Goal: Find specific page/section

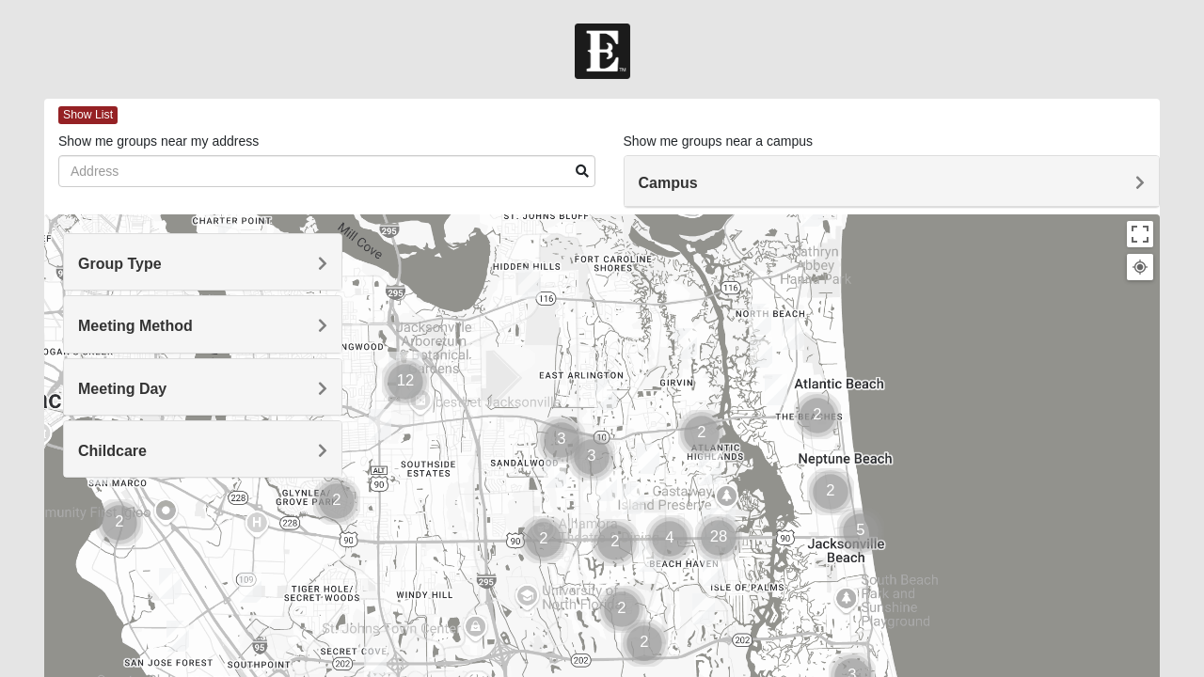
click at [745, 375] on img "Womens Gatch 32233" at bounding box center [761, 352] width 38 height 46
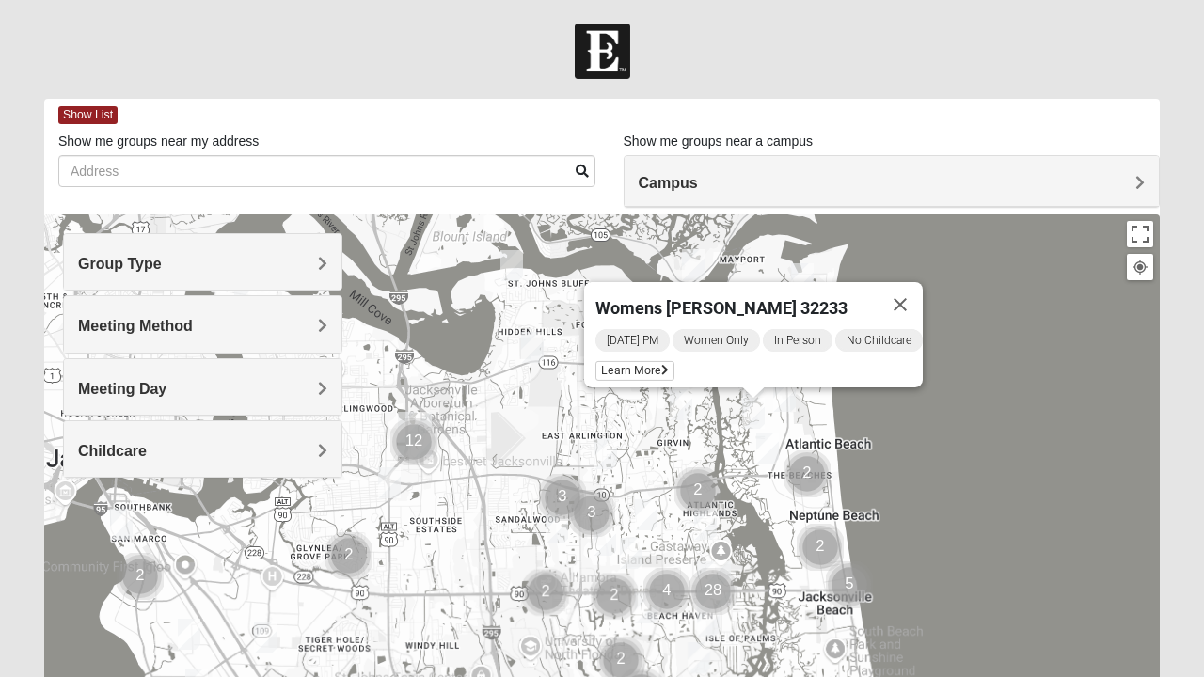
click at [700, 461] on img "Cluster of 2 groups" at bounding box center [698, 491] width 62 height 62
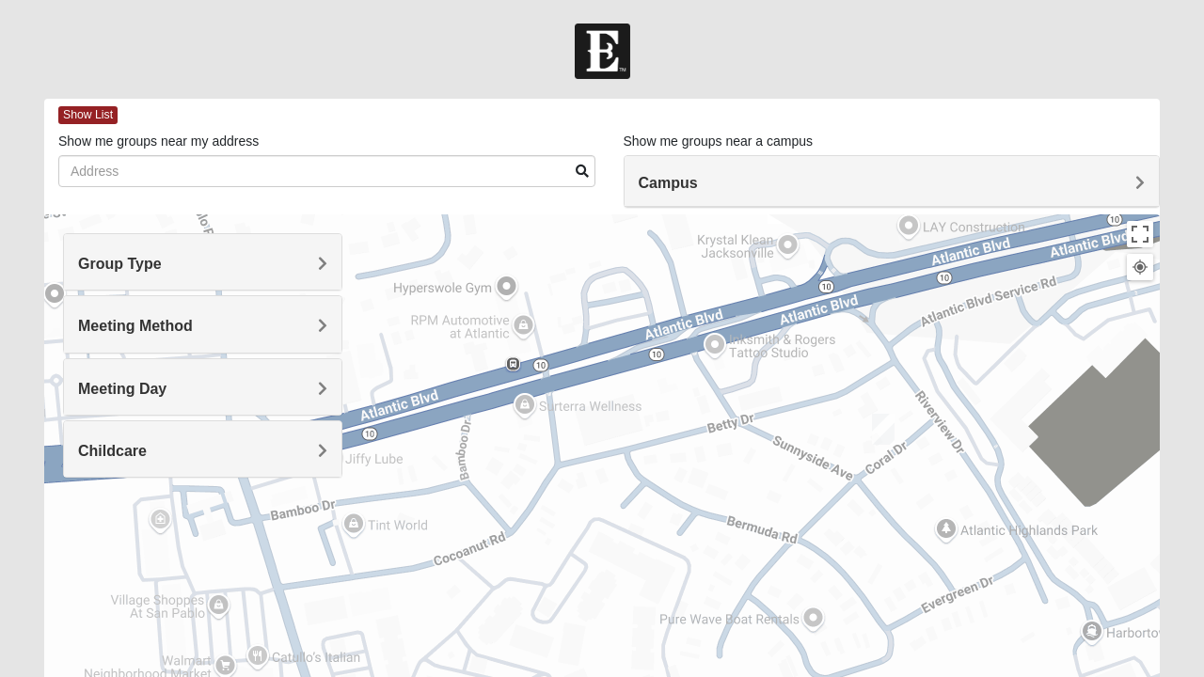
click at [888, 428] on img "1825 Womens Carkhuff 32224" at bounding box center [883, 429] width 38 height 46
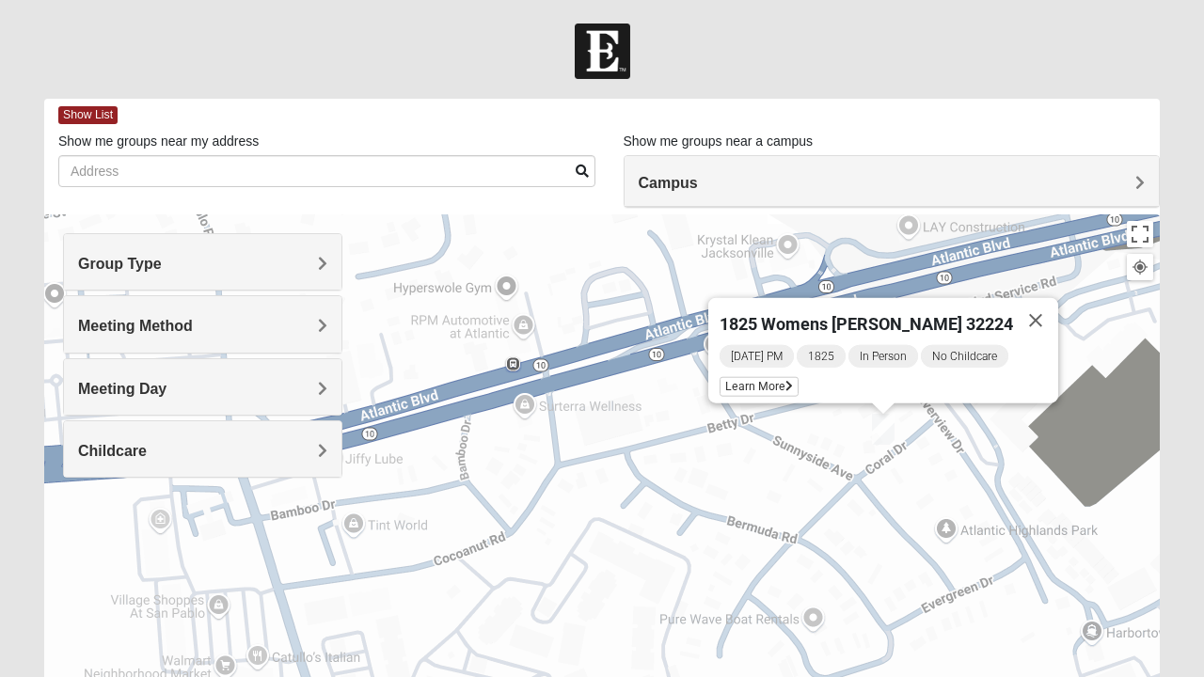
click at [1021, 312] on button "Close" at bounding box center [1035, 320] width 45 height 45
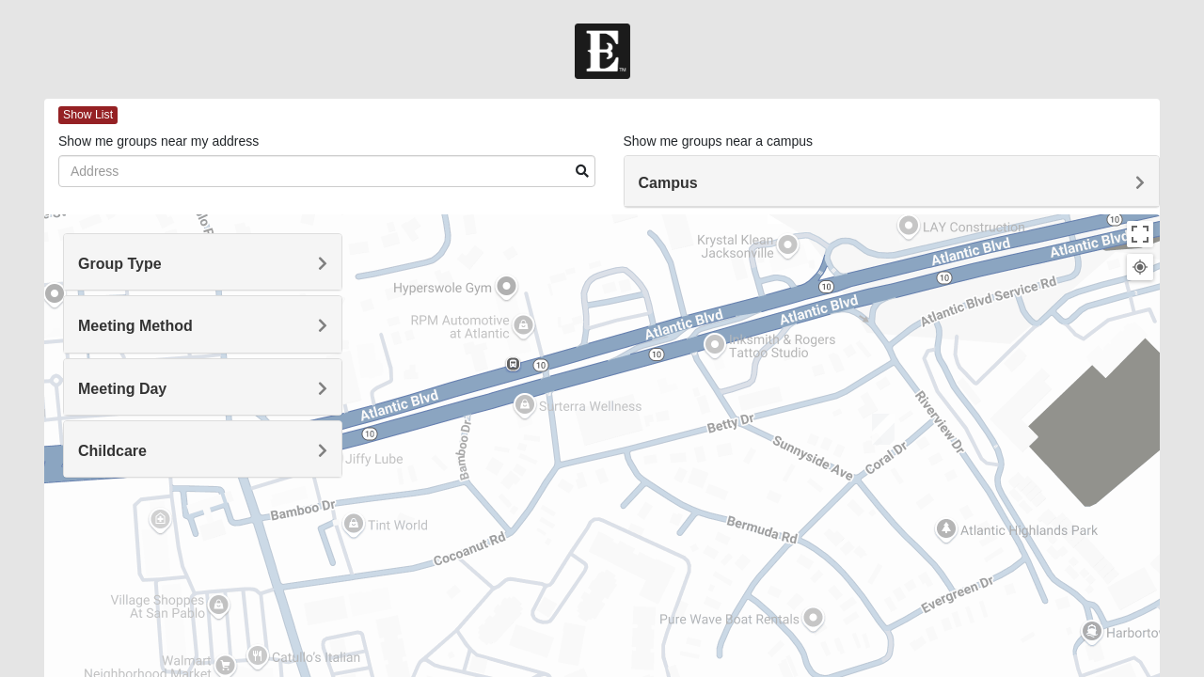
click at [883, 426] on img "1825 Womens Carkhuff 32224" at bounding box center [883, 429] width 38 height 46
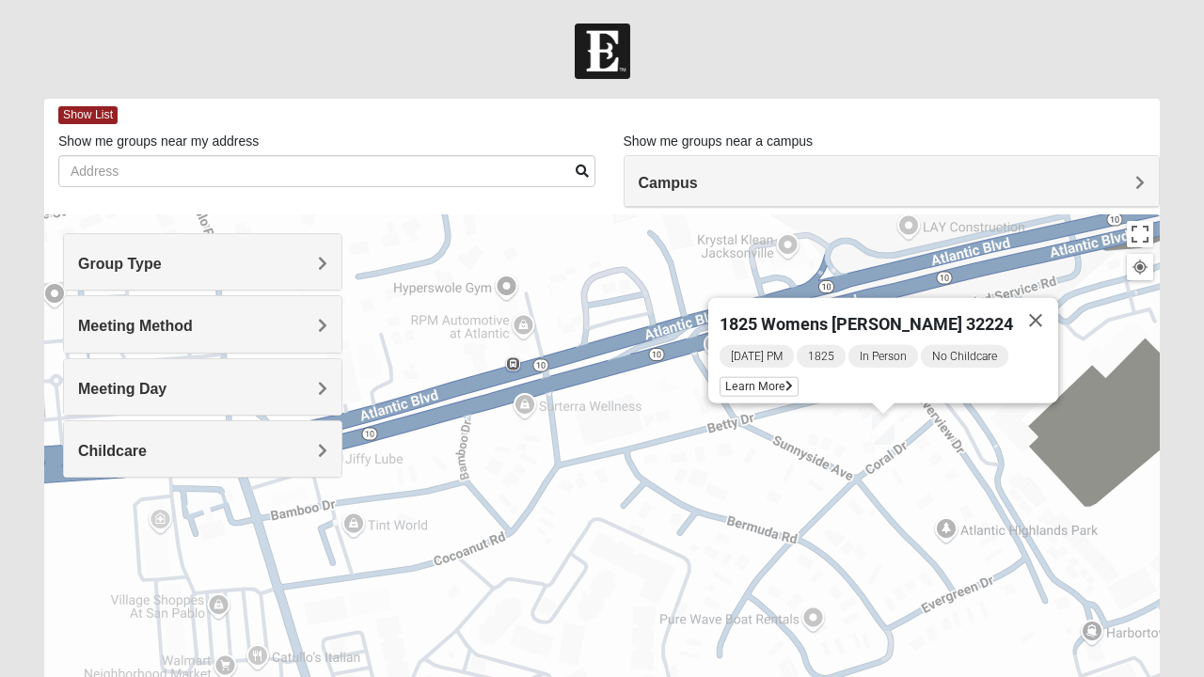
click at [1025, 305] on button "Close" at bounding box center [1035, 320] width 45 height 45
